Goal: Information Seeking & Learning: Learn about a topic

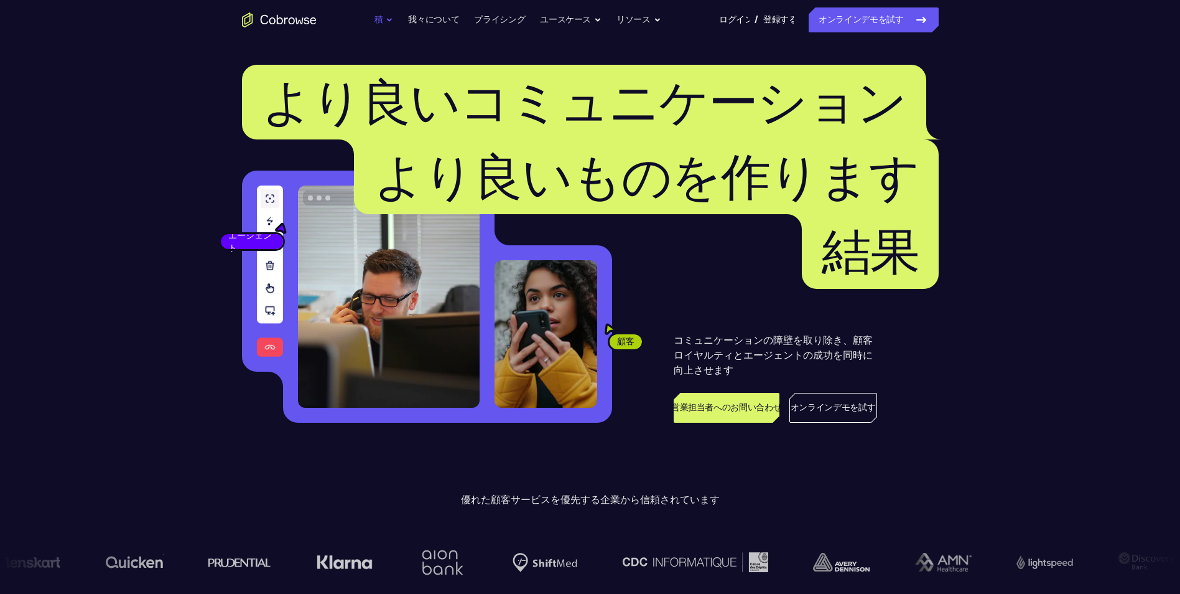
click at [386, 19] on button "積" at bounding box center [384, 19] width 19 height 25
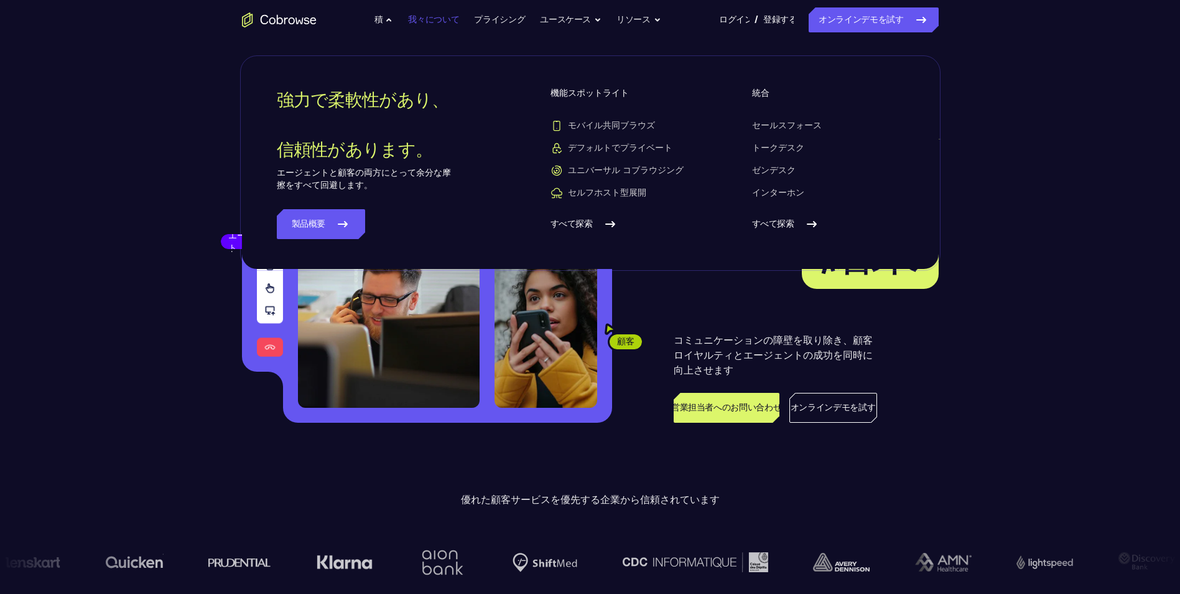
click at [449, 21] on link "我々について" at bounding box center [433, 19] width 51 height 25
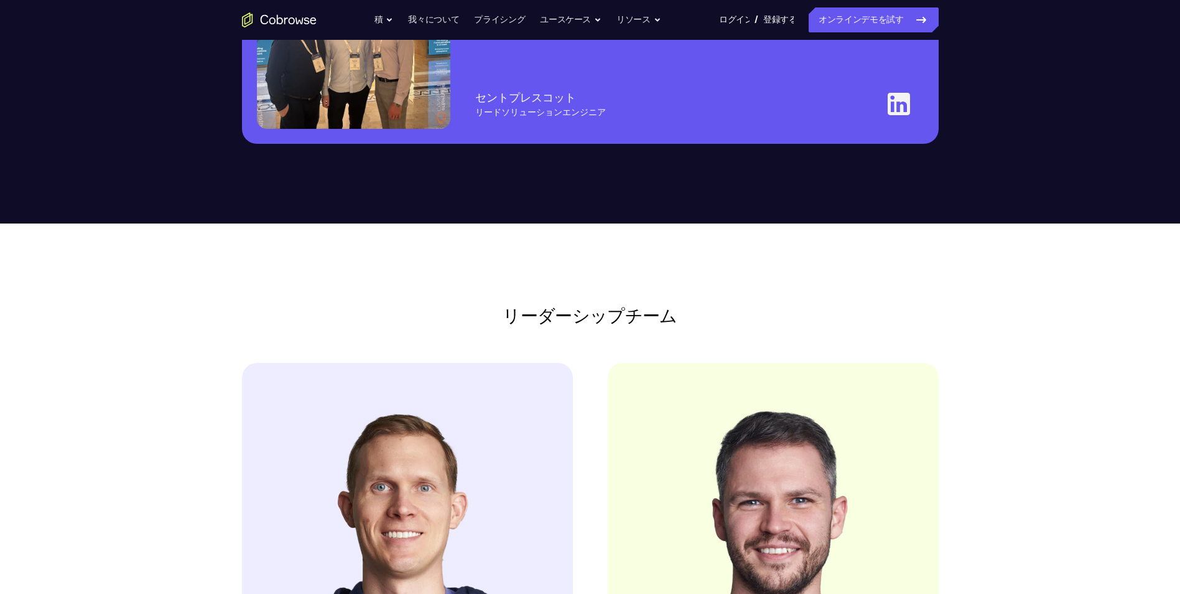
scroll to position [933, 0]
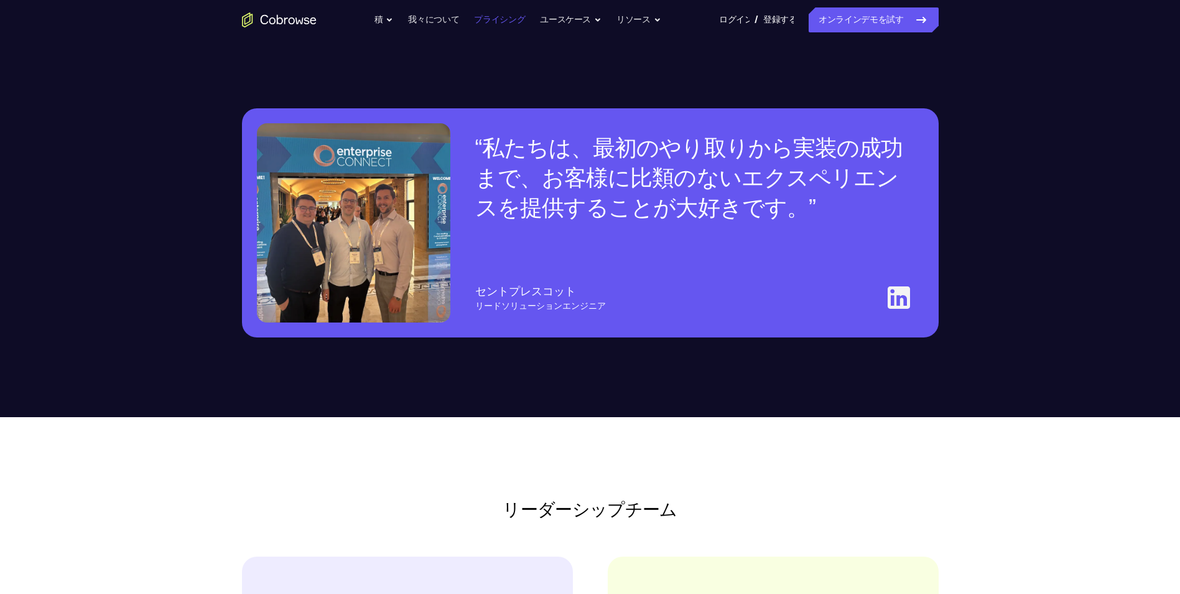
click at [488, 24] on link "プライシング" at bounding box center [499, 19] width 51 height 25
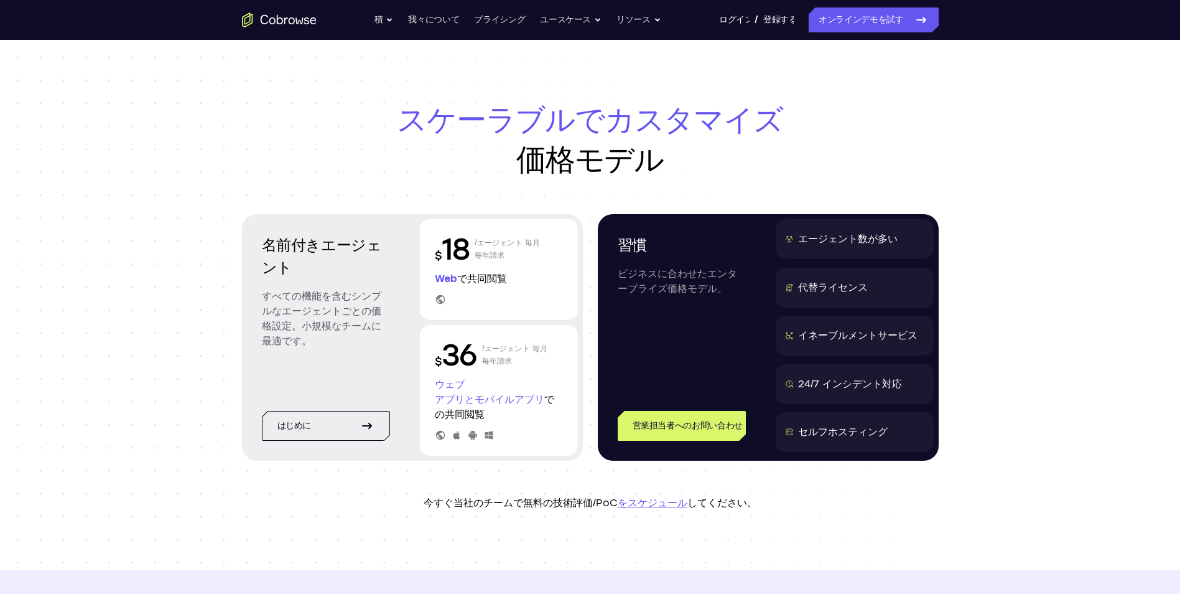
click at [282, 19] on icon "ホームページに移動します" at bounding box center [279, 19] width 6 height 9
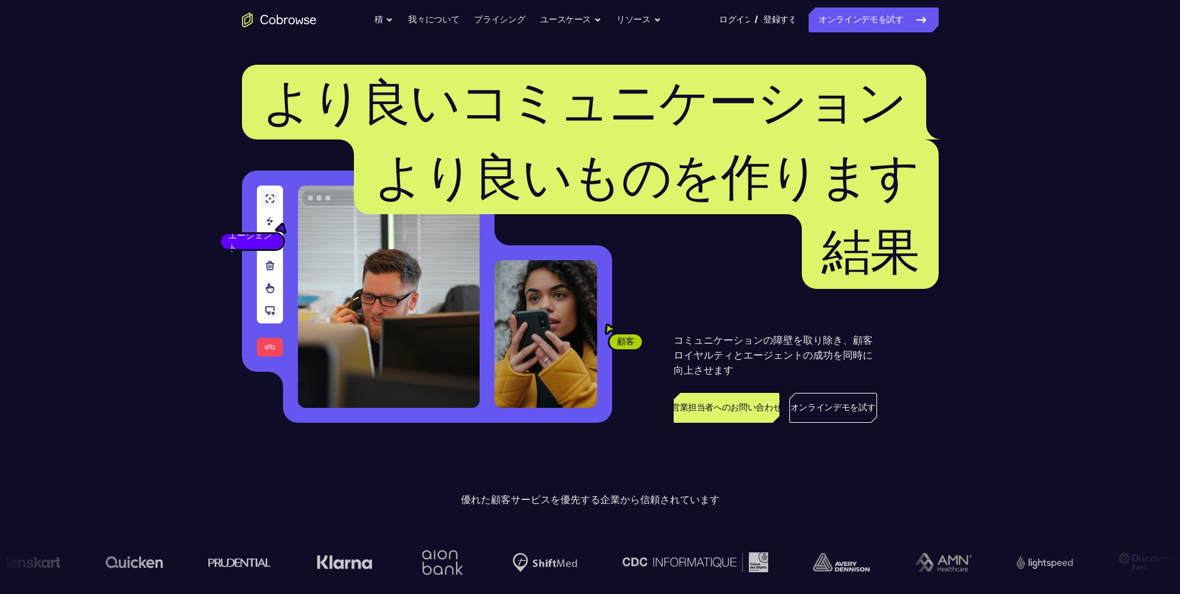
drag, startPoint x: 1016, startPoint y: 0, endPoint x: 983, endPoint y: 162, distance: 165.1
click at [983, 162] on header "より良いコミュニケーション より良いものを作ります 結果 顧客 エージェント Agent コミュニケーションの障壁を取り除き、顧客ロイヤルティとエージェントの…" at bounding box center [590, 248] width 796 height 417
